Goal: Find specific page/section: Find specific page/section

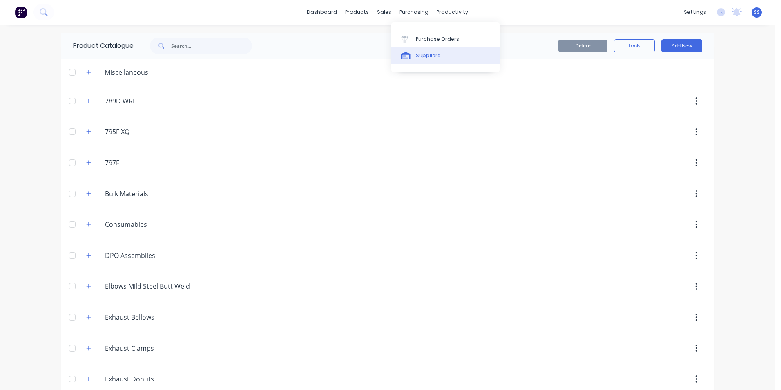
click at [432, 55] on div "Suppliers" at bounding box center [428, 55] width 25 height 7
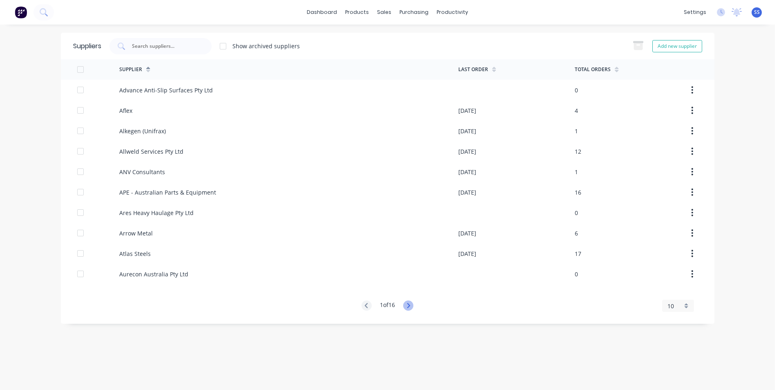
click at [409, 306] on icon at bounding box center [408, 305] width 10 height 10
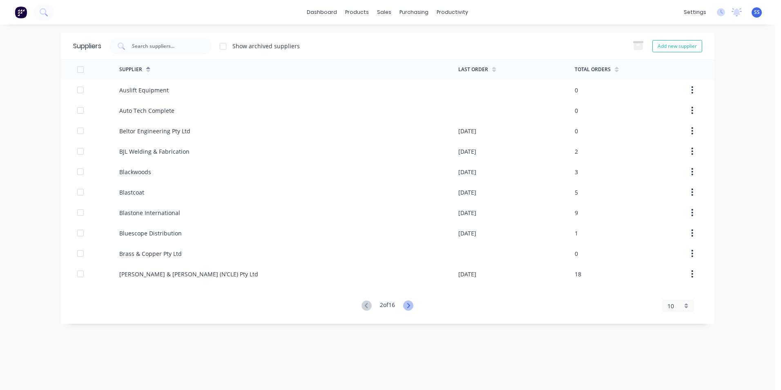
click at [409, 304] on icon at bounding box center [408, 305] width 10 height 10
click at [413, 303] on icon at bounding box center [408, 305] width 10 height 10
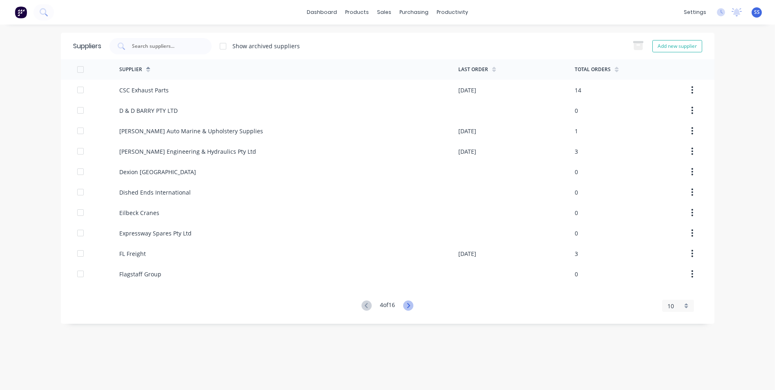
click at [412, 306] on icon at bounding box center [408, 305] width 10 height 10
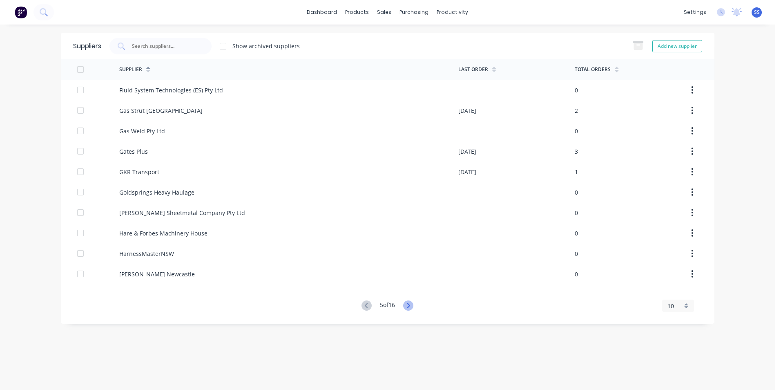
click at [413, 305] on icon at bounding box center [408, 305] width 10 height 10
click at [406, 306] on icon at bounding box center [408, 305] width 10 height 10
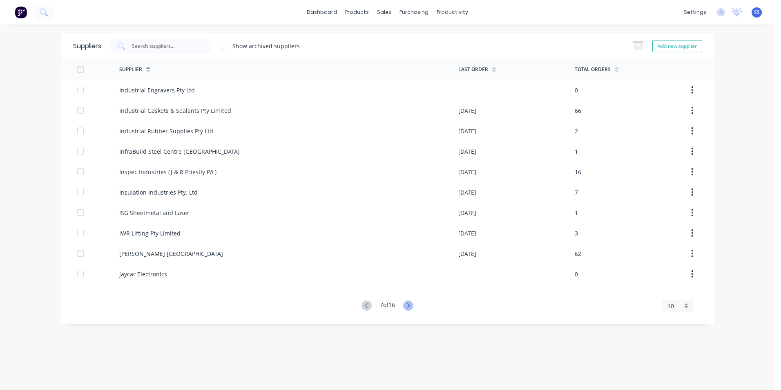
click at [412, 307] on icon at bounding box center [408, 305] width 10 height 10
click at [413, 306] on icon at bounding box center [408, 305] width 10 height 10
click at [413, 304] on icon at bounding box center [408, 305] width 10 height 10
click at [412, 304] on icon at bounding box center [410, 305] width 10 height 10
click at [412, 304] on icon at bounding box center [410, 305] width 3 height 5
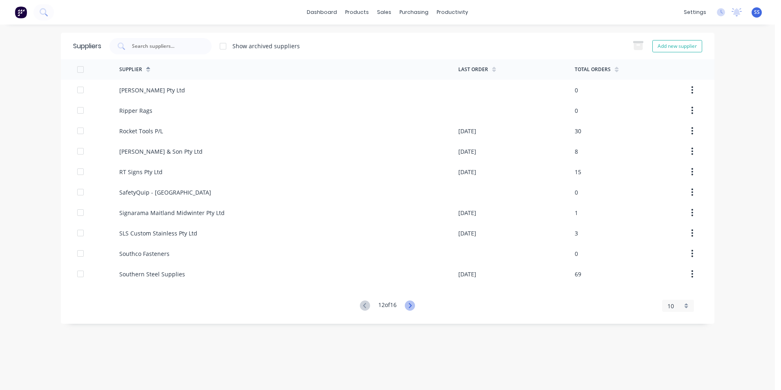
click at [415, 305] on icon at bounding box center [410, 305] width 10 height 10
click at [413, 302] on icon at bounding box center [410, 305] width 10 height 10
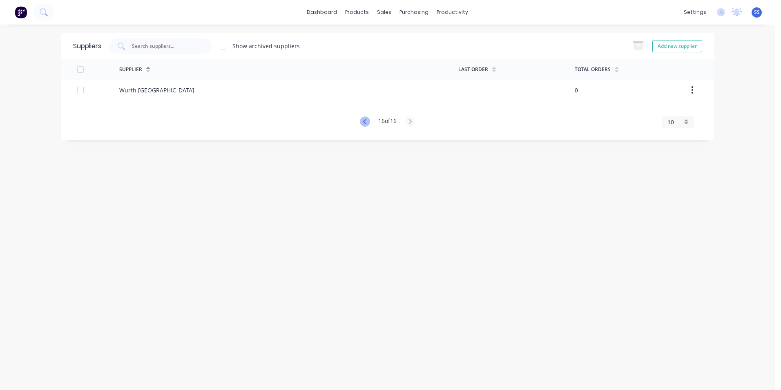
click at [361, 122] on icon at bounding box center [365, 121] width 10 height 10
